Goal: Task Accomplishment & Management: Complete application form

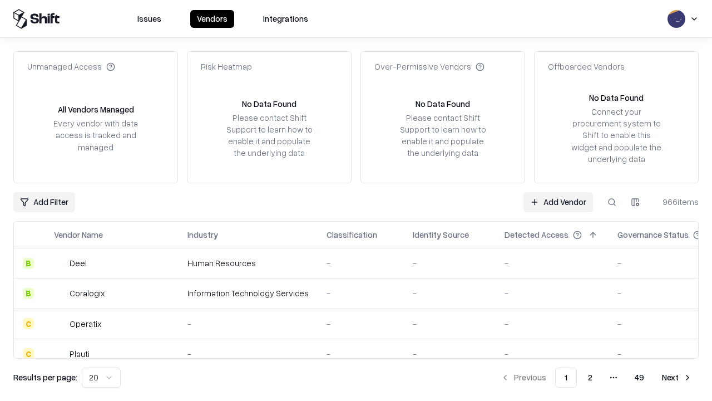
click at [558, 201] on link "Add Vendor" at bounding box center [559, 202] width 70 height 20
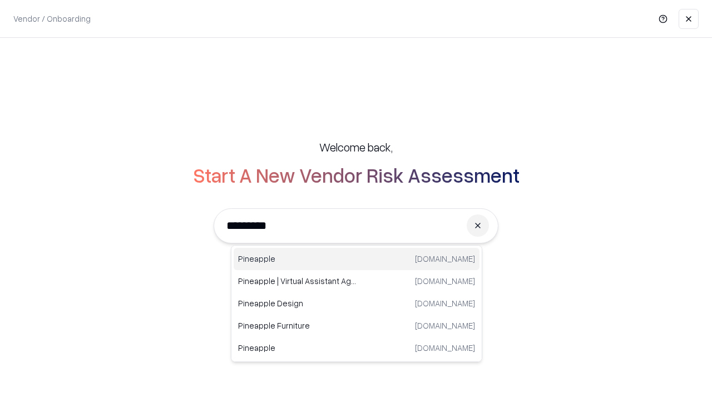
click at [357, 259] on div "Pineapple pineappleenergy.com" at bounding box center [357, 259] width 246 height 22
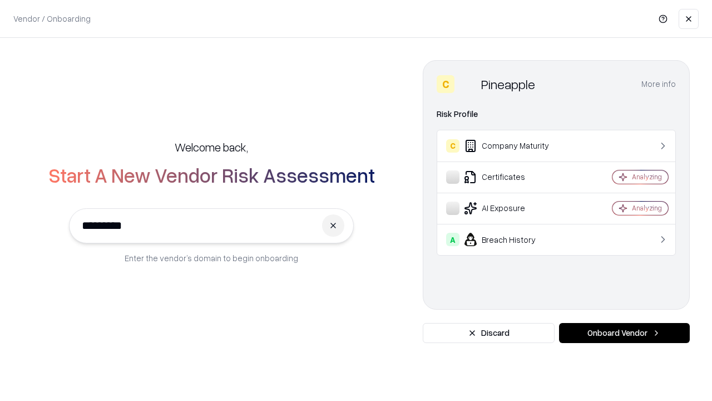
type input "*********"
click at [624, 333] on button "Onboard Vendor" at bounding box center [624, 333] width 131 height 20
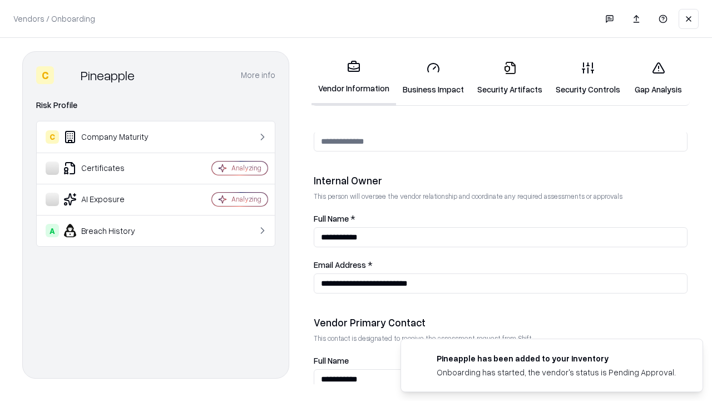
scroll to position [576, 0]
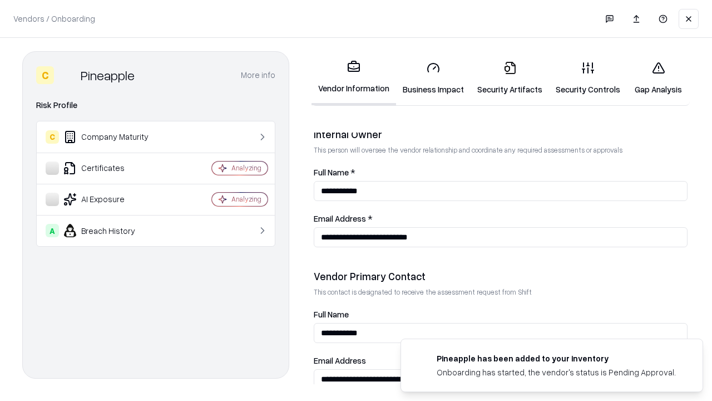
click at [510, 78] on link "Security Artifacts" at bounding box center [510, 78] width 78 height 52
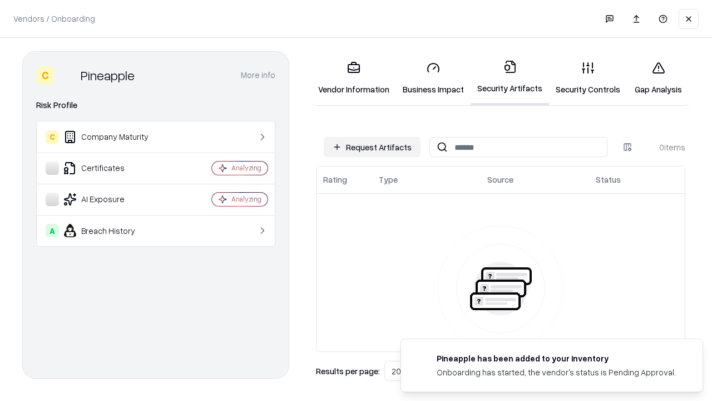
click at [372, 147] on button "Request Artifacts" at bounding box center [372, 147] width 97 height 20
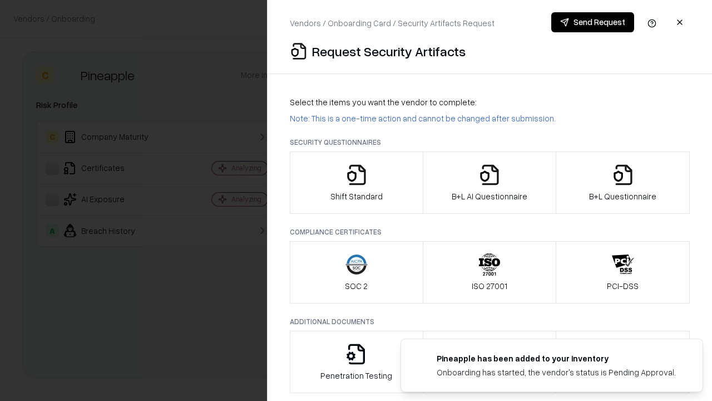
click at [623, 183] on icon "button" at bounding box center [623, 175] width 22 height 22
click at [489, 183] on icon "button" at bounding box center [490, 175] width 22 height 22
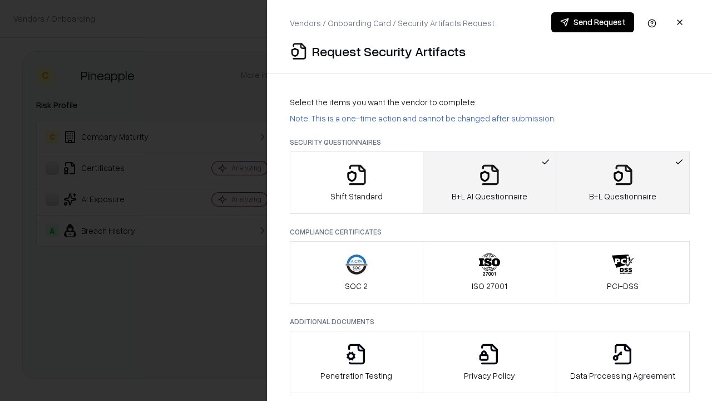
click at [593, 22] on button "Send Request" at bounding box center [592, 22] width 83 height 20
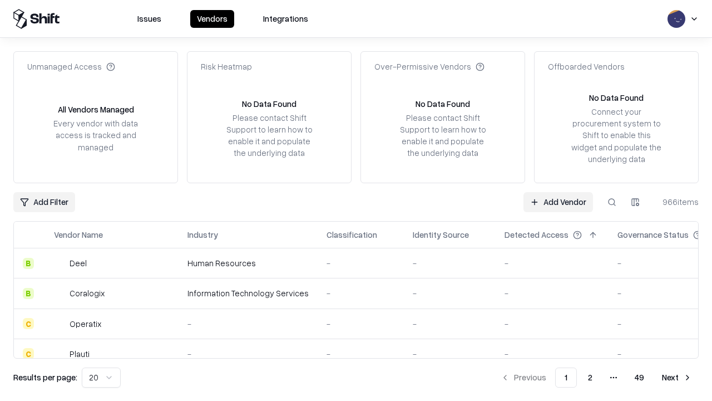
click at [612, 201] on button at bounding box center [612, 202] width 20 height 20
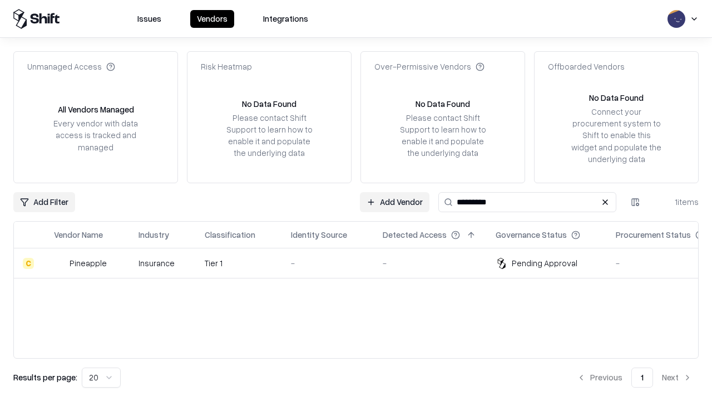
type input "*********"
click at [363, 263] on div "-" at bounding box center [328, 263] width 74 height 12
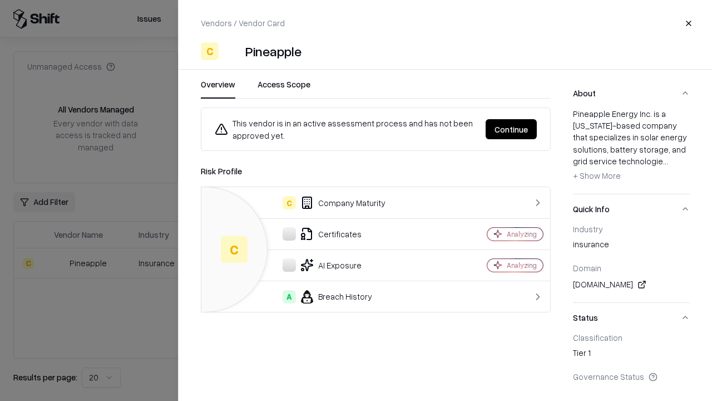
click at [511, 129] on button "Continue" at bounding box center [511, 129] width 51 height 20
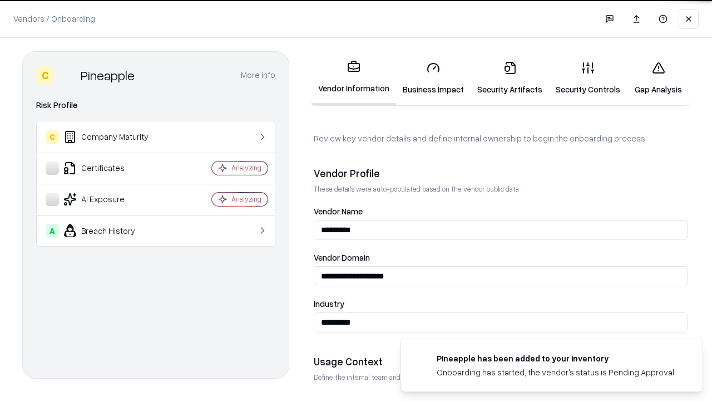
click at [510, 78] on link "Security Artifacts" at bounding box center [510, 78] width 78 height 52
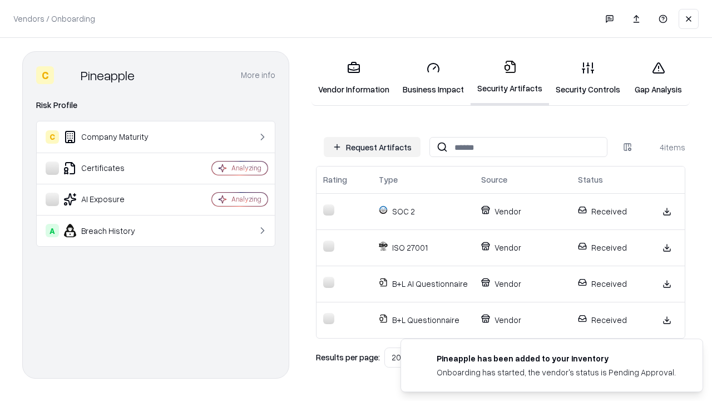
click at [658, 78] on link "Gap Analysis" at bounding box center [658, 78] width 63 height 52
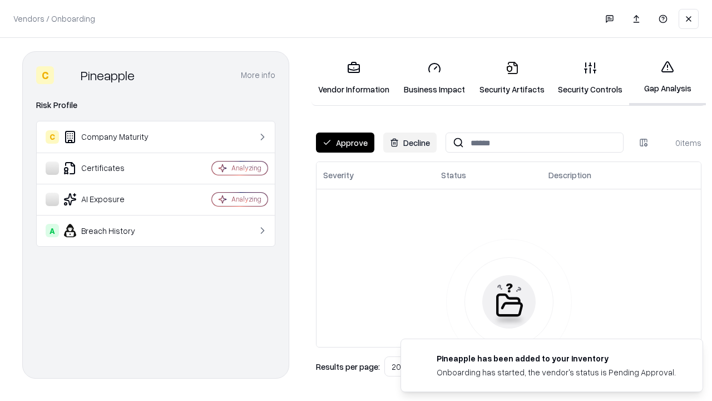
click at [345, 142] on button "Approve" at bounding box center [345, 142] width 58 height 20
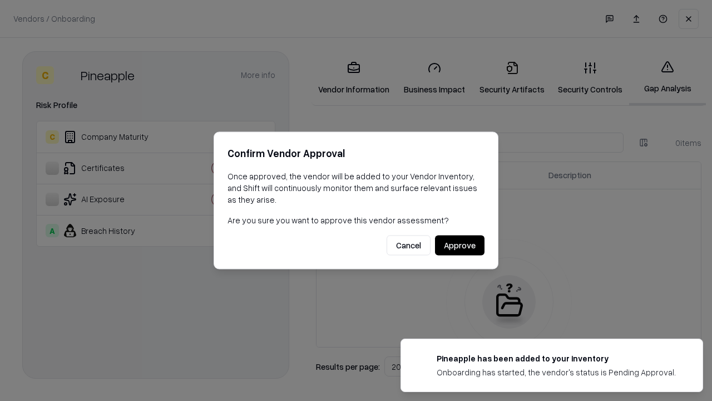
click at [460, 245] on button "Approve" at bounding box center [460, 245] width 50 height 20
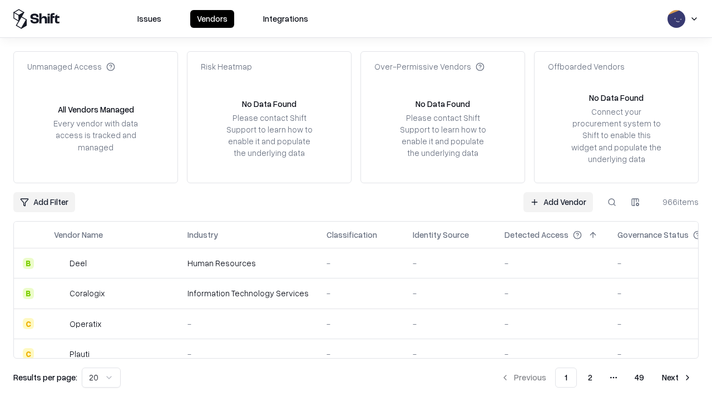
type input "*********"
click at [558, 201] on link "Add Vendor" at bounding box center [559, 202] width 70 height 20
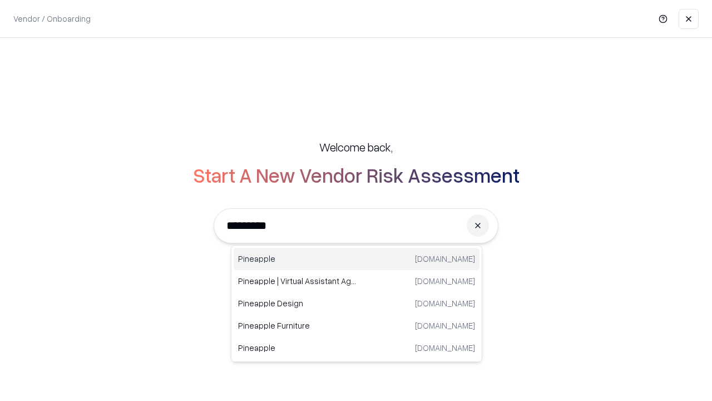
click at [357, 259] on div "Pineapple pineappleenergy.com" at bounding box center [357, 259] width 246 height 22
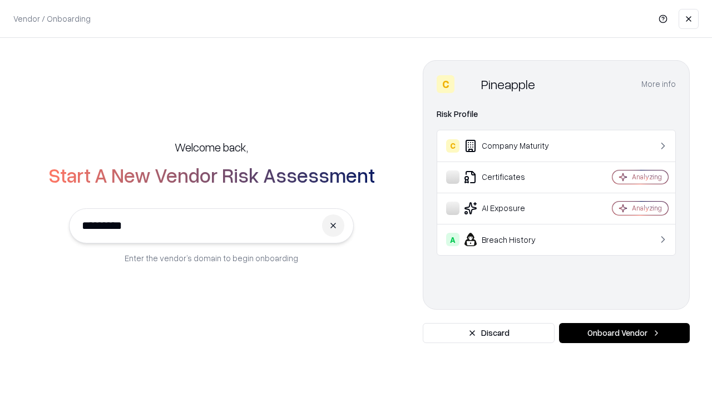
type input "*********"
click at [624, 333] on button "Onboard Vendor" at bounding box center [624, 333] width 131 height 20
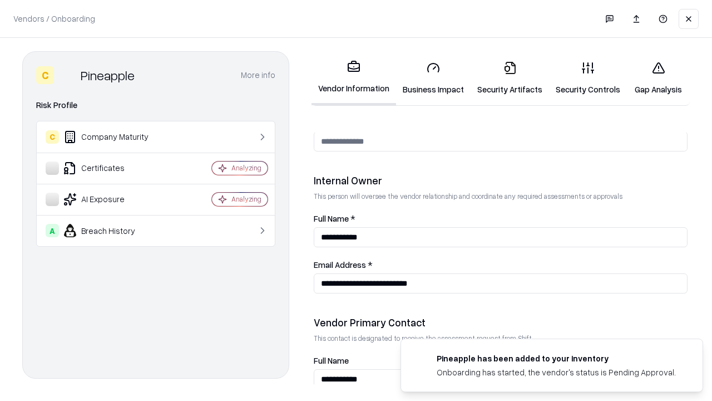
scroll to position [576, 0]
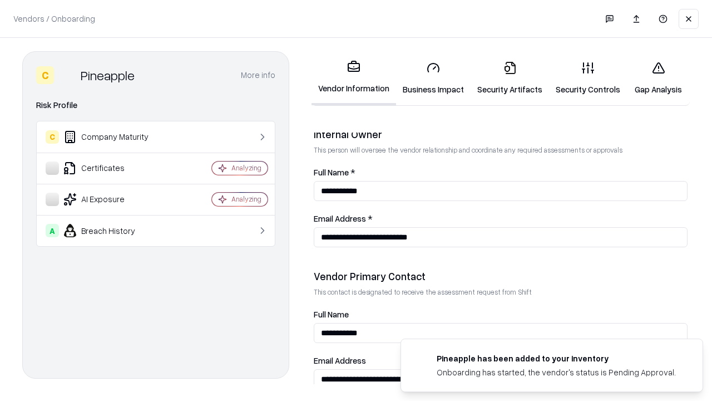
click at [658, 78] on link "Gap Analysis" at bounding box center [658, 78] width 63 height 52
